Goal: Information Seeking & Learning: Learn about a topic

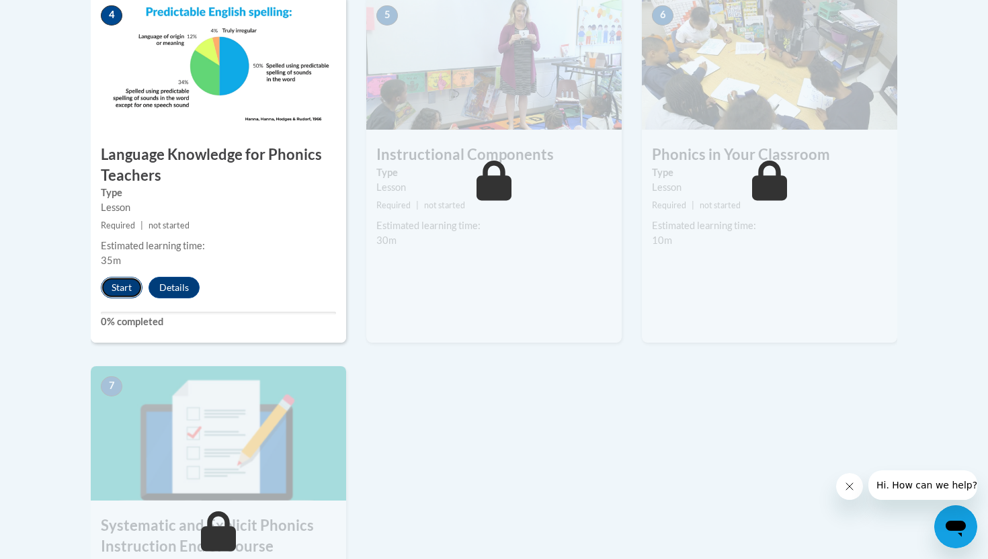
click at [109, 284] on button "Start" at bounding box center [122, 288] width 42 height 22
